Goal: Information Seeking & Learning: Learn about a topic

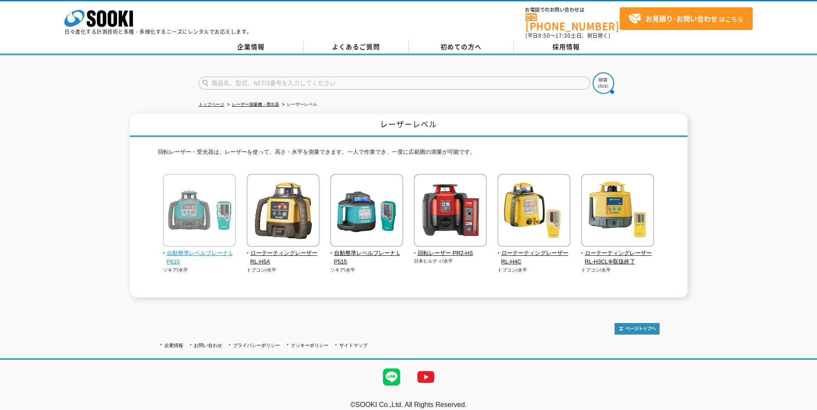
click at [205, 249] on span "自動整準レベルプレーナ LP610" at bounding box center [199, 258] width 73 height 18
click at [196, 249] on span "自動整準レベルプレーナ LP610" at bounding box center [199, 258] width 73 height 18
